Goal: Navigation & Orientation: Find specific page/section

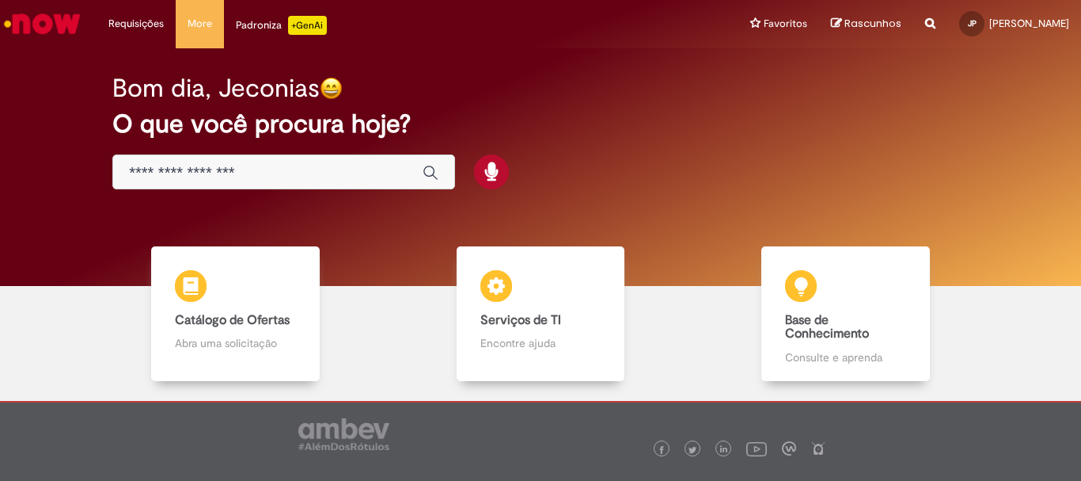
click at [67, 24] on img "Ir para a Homepage" at bounding box center [43, 24] width 82 height 32
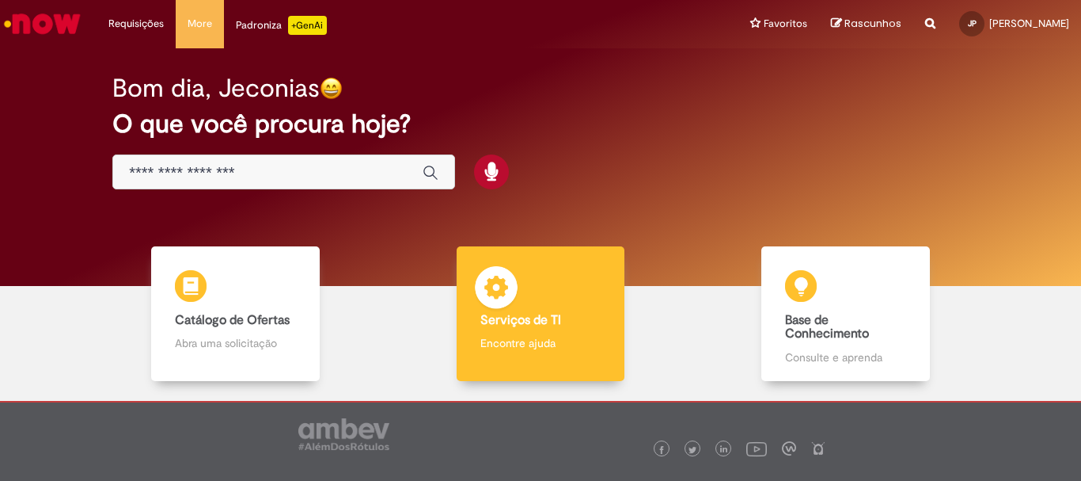
click at [515, 353] on div "Serviços de TI Serviços de TI Encontre ajuda" at bounding box center [541, 313] width 168 height 135
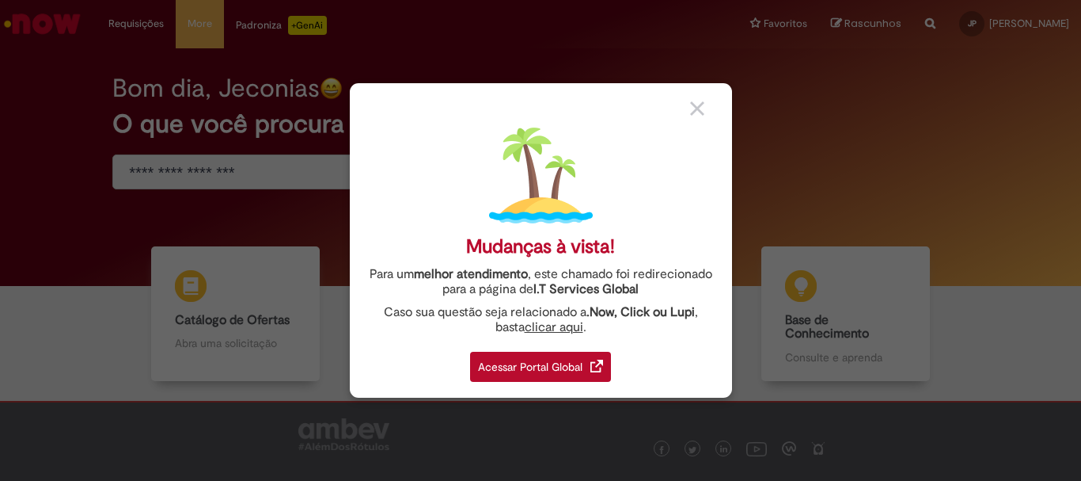
click at [519, 370] on div "Acessar Portal Global" at bounding box center [540, 366] width 141 height 30
